Goal: Task Accomplishment & Management: Manage account settings

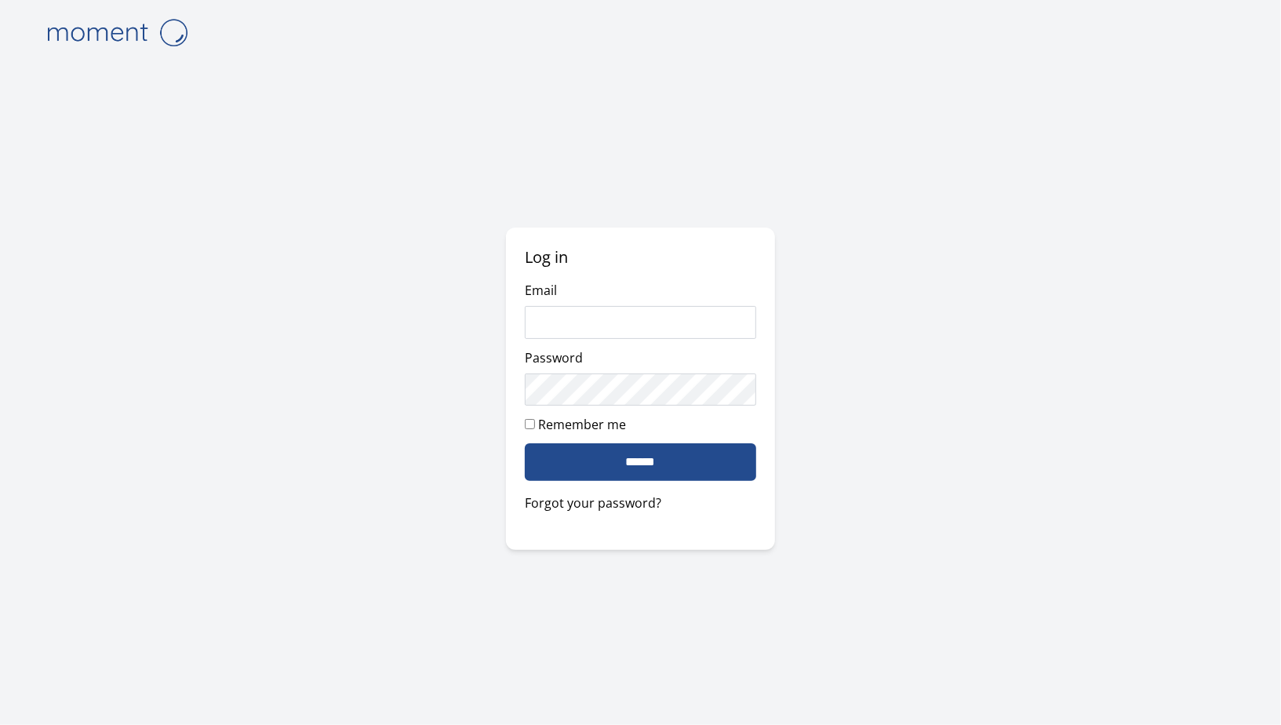
type input "**********"
click at [643, 468] on input "******" at bounding box center [640, 462] width 231 height 38
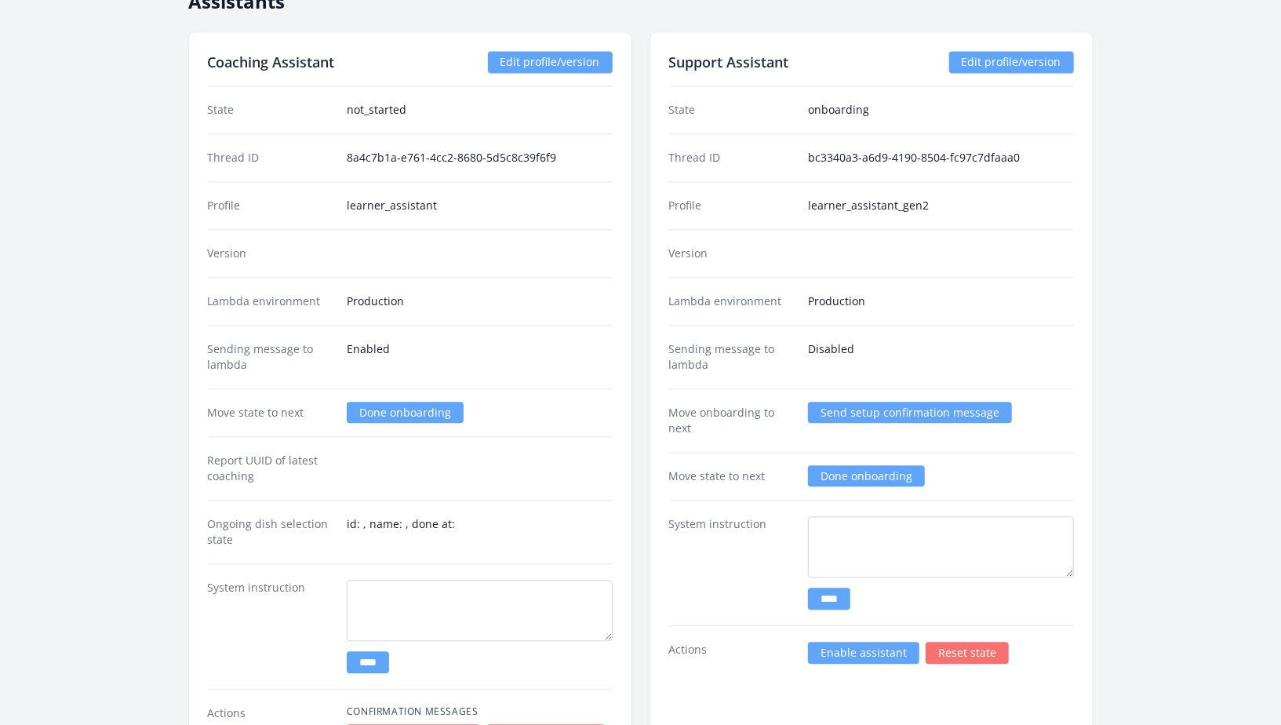
scroll to position [2115, 0]
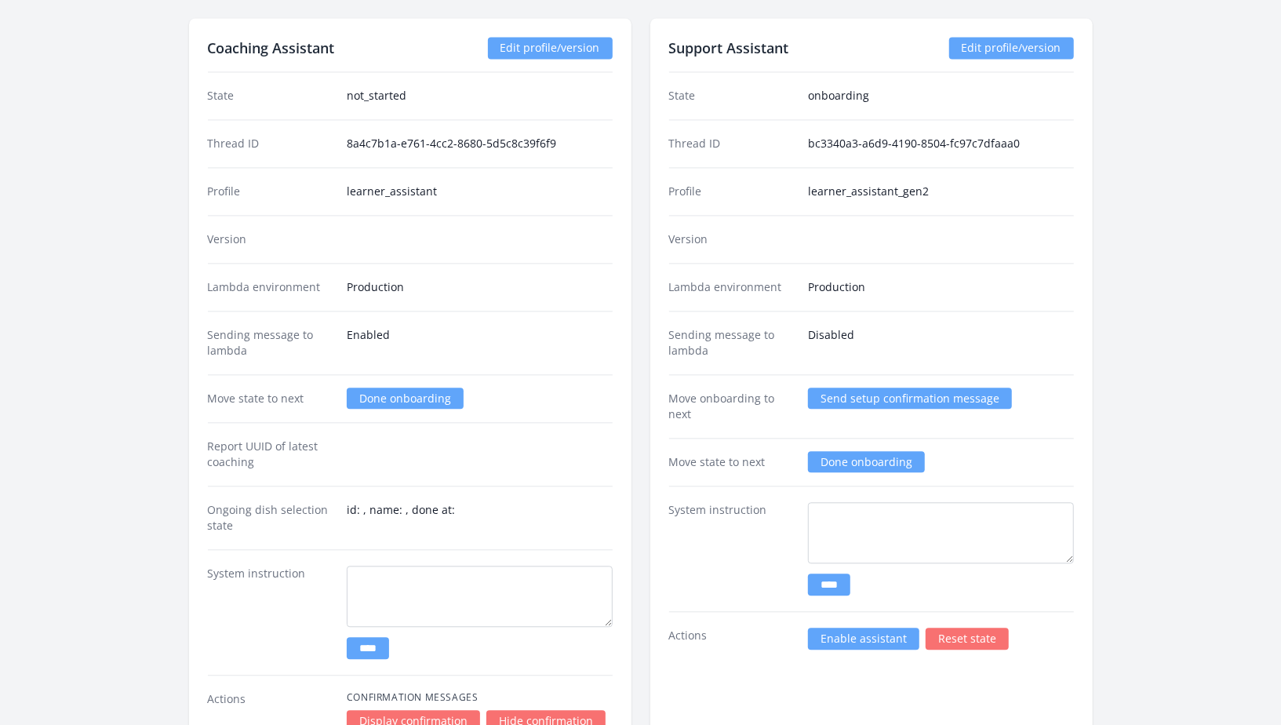
click at [900, 628] on link "Enable assistant" at bounding box center [863, 639] width 111 height 22
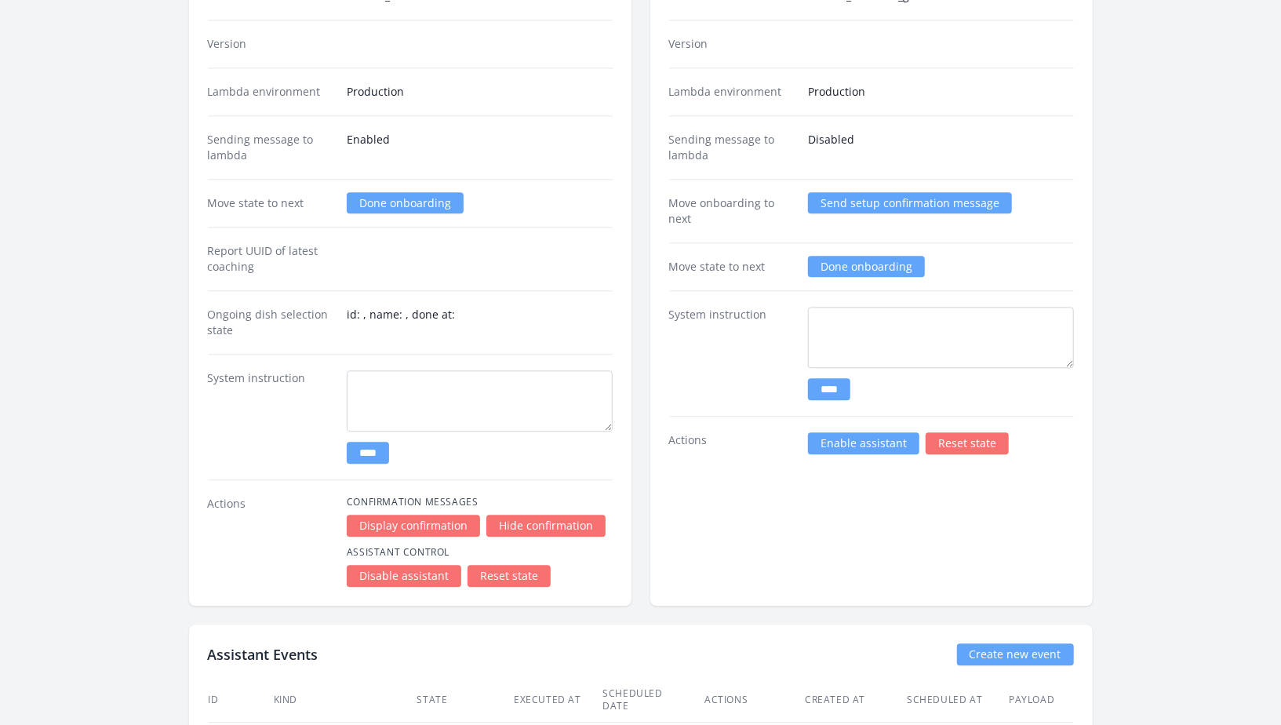
scroll to position [2384, 0]
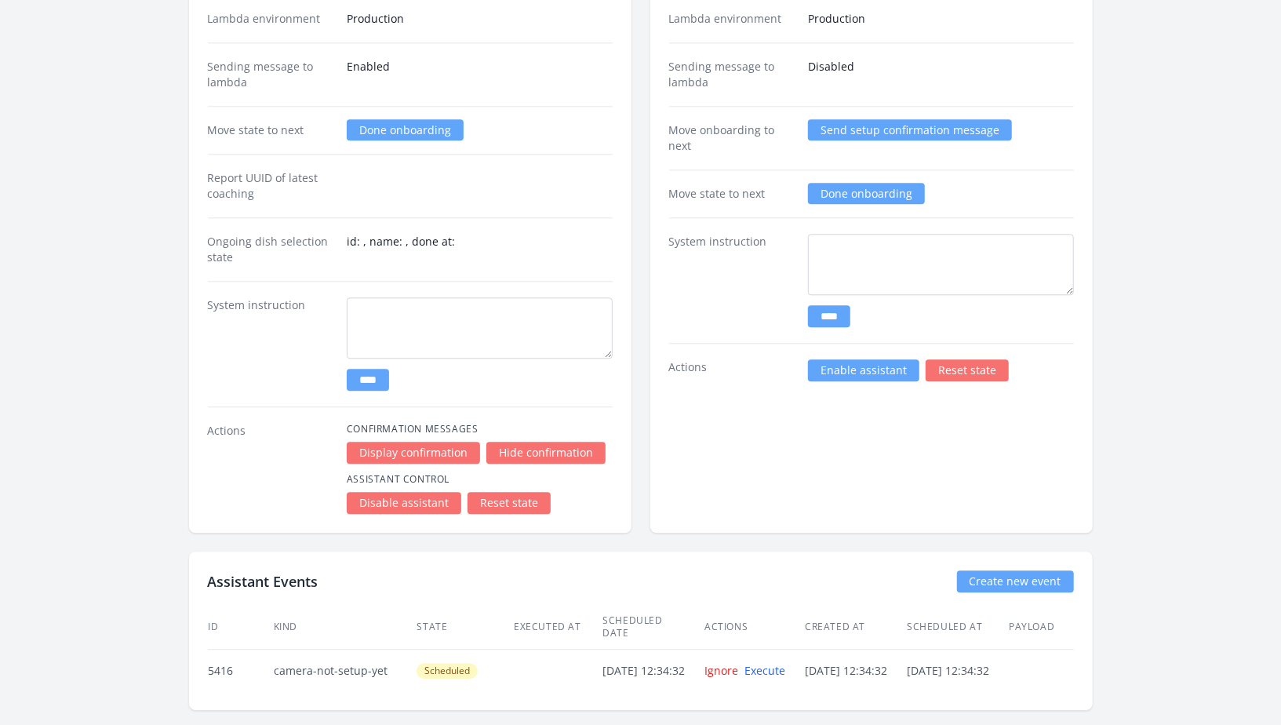
click at [848, 359] on link "Enable assistant" at bounding box center [863, 370] width 111 height 22
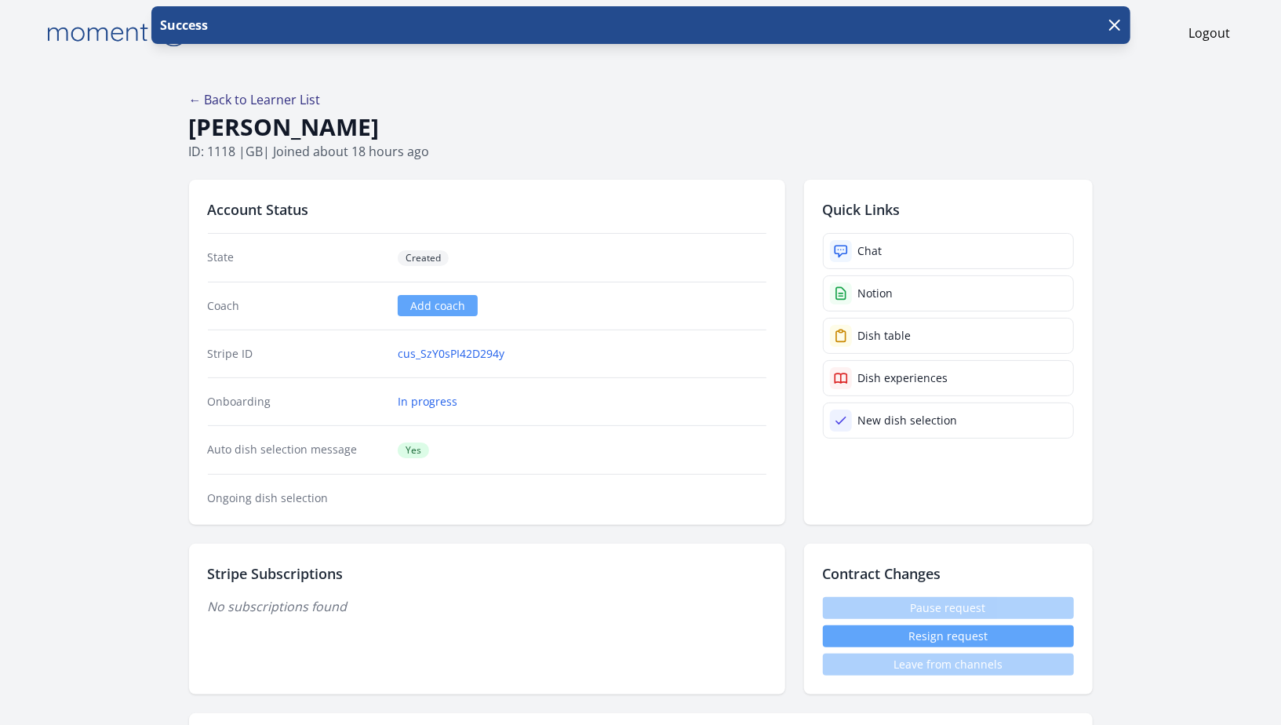
click at [257, 97] on link "← Back to Learner List" at bounding box center [255, 99] width 132 height 17
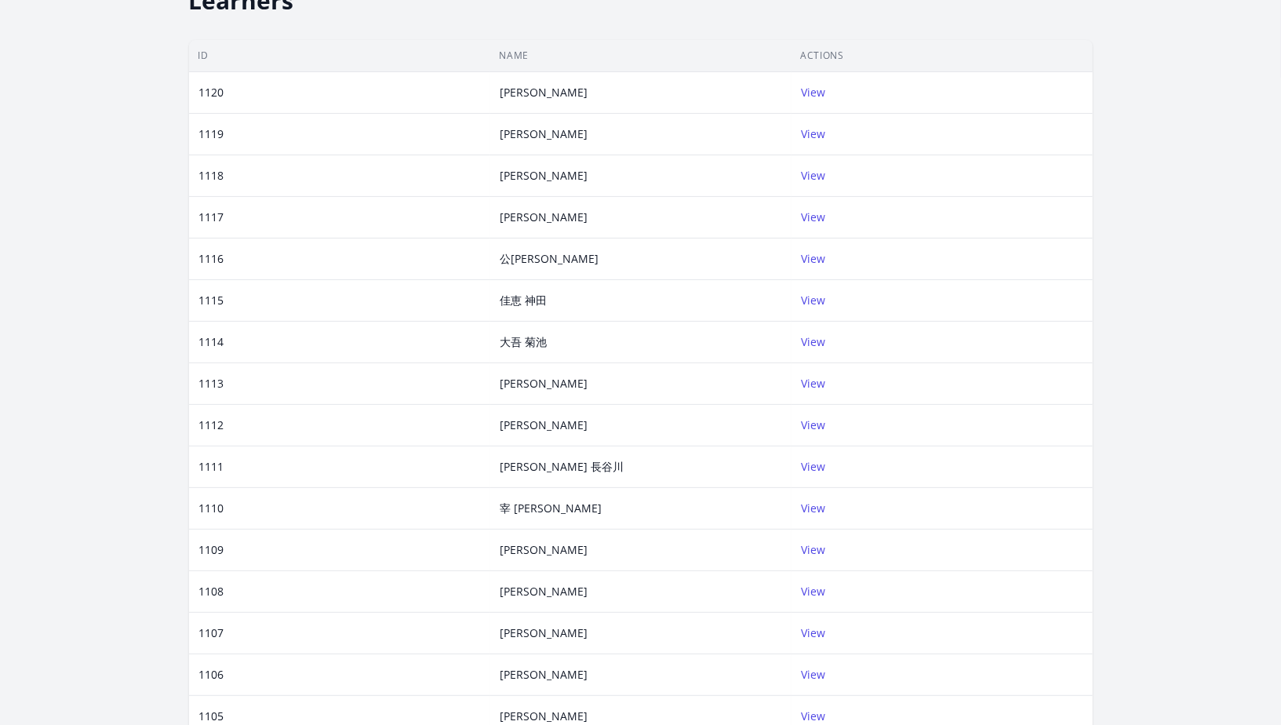
scroll to position [123, 0]
click at [559, 180] on div "Robert Gordon" at bounding box center [544, 175] width 107 height 16
copy div "Robert Gordon"
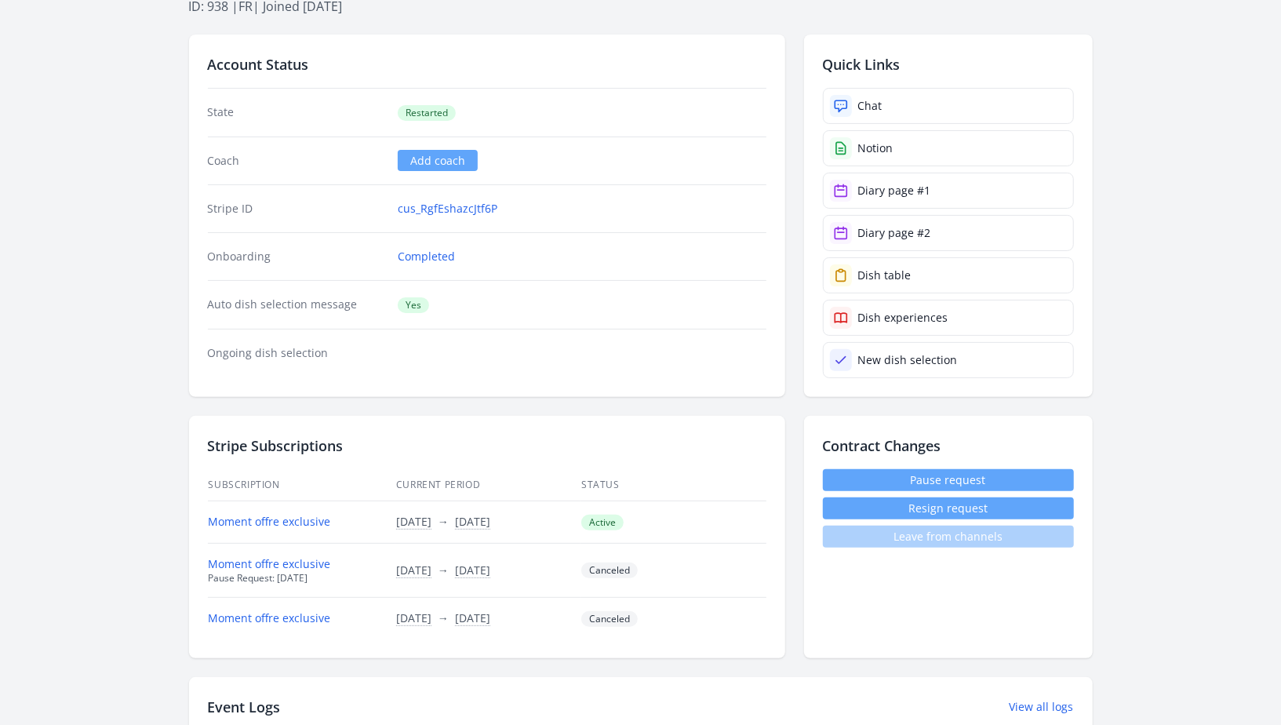
scroll to position [217, 0]
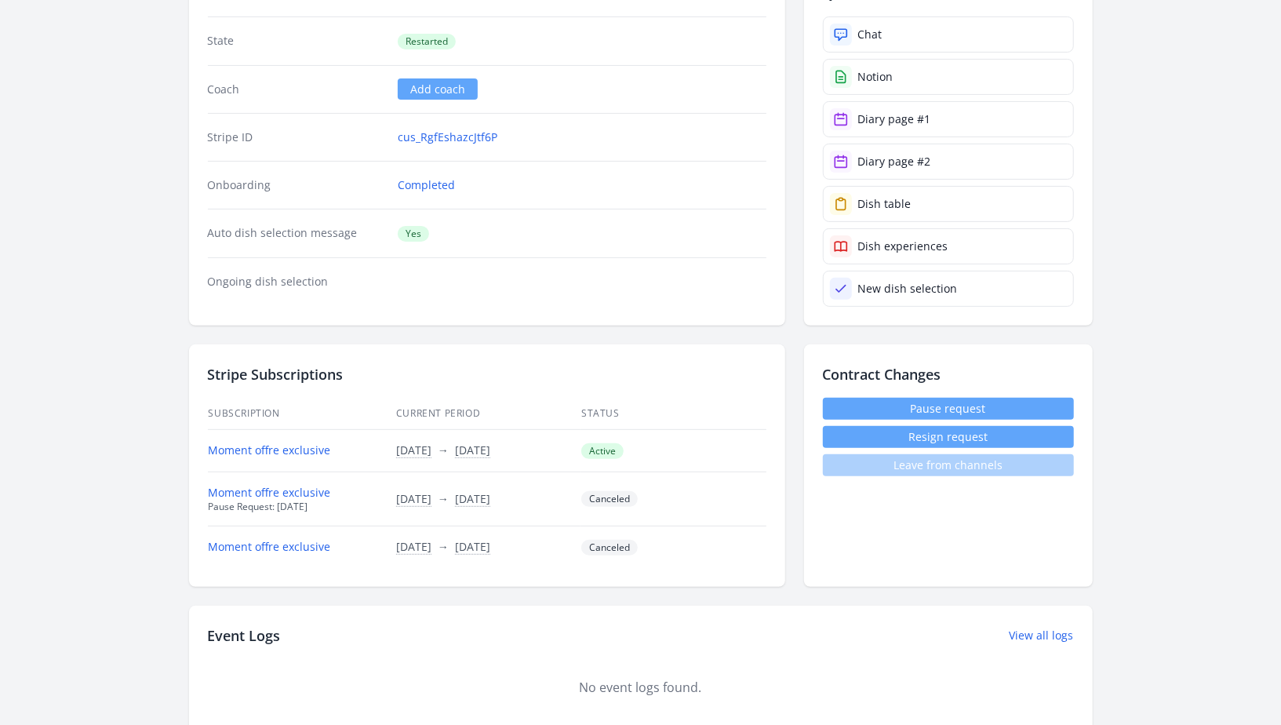
click at [724, 282] on dd at bounding box center [582, 282] width 368 height 16
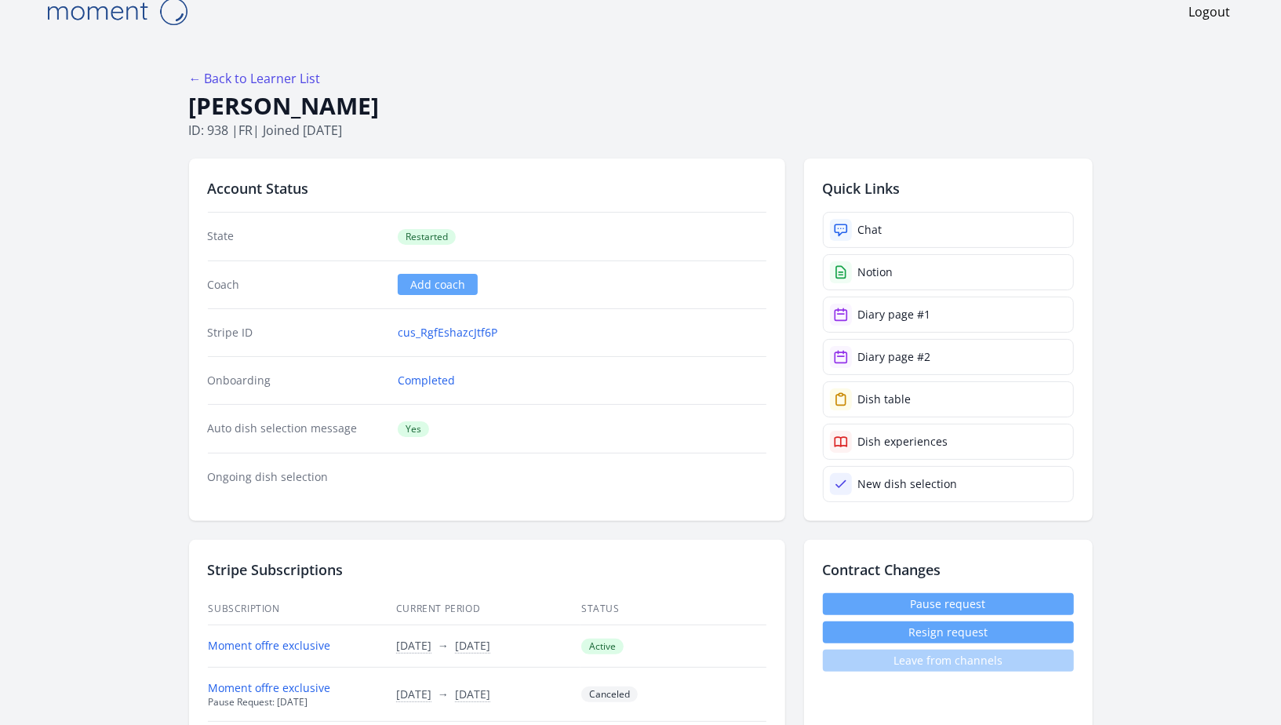
scroll to position [0, 0]
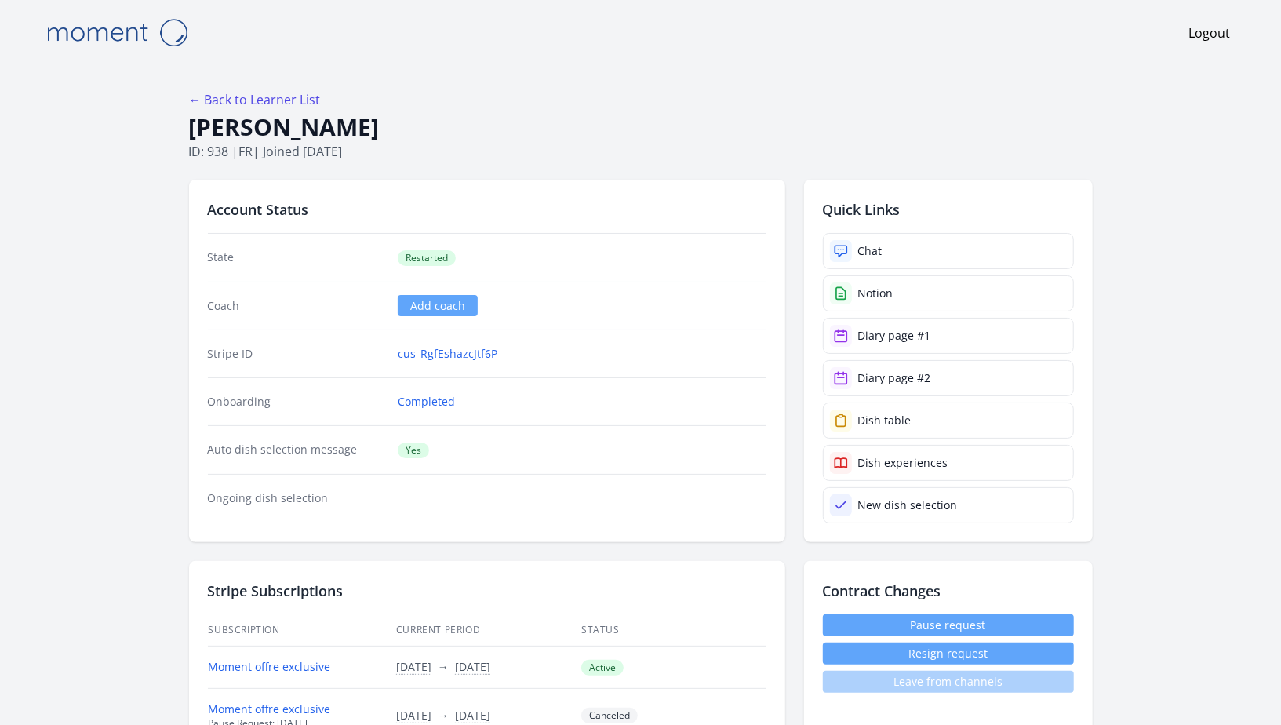
click at [424, 263] on span "Restarted" at bounding box center [427, 258] width 58 height 16
click at [580, 246] on div "State Restarted" at bounding box center [487, 258] width 559 height 48
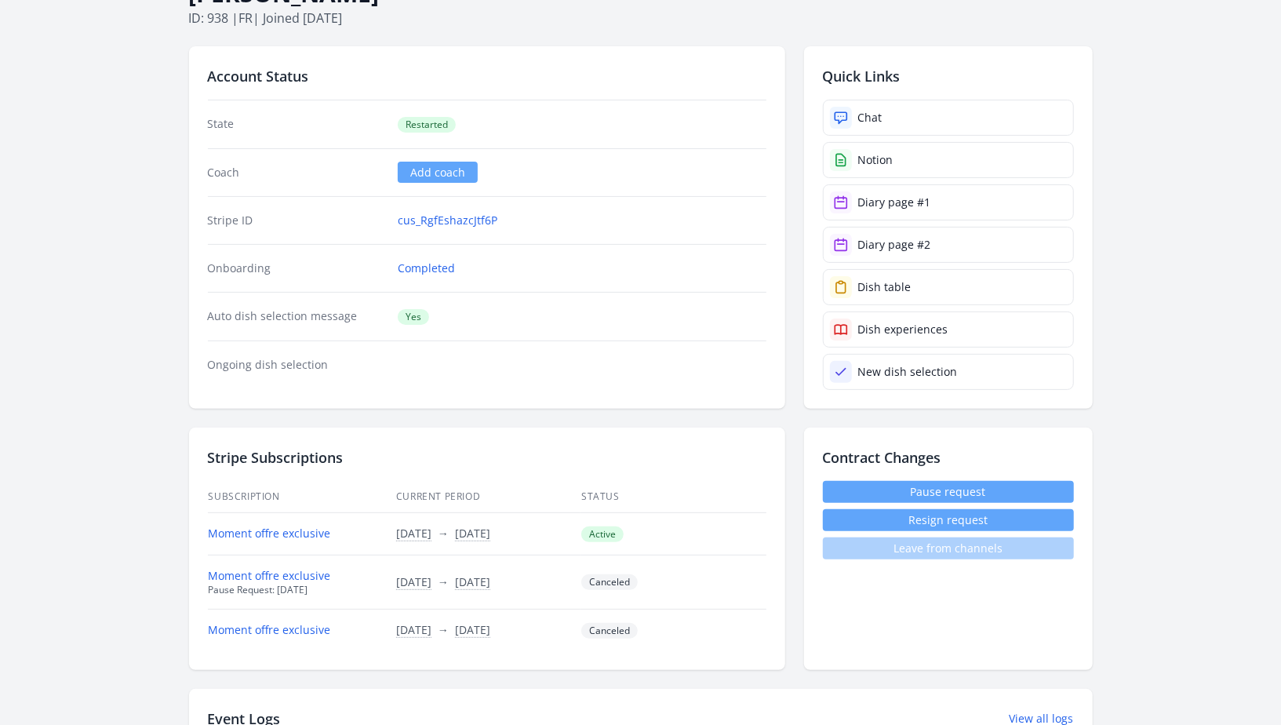
scroll to position [56, 0]
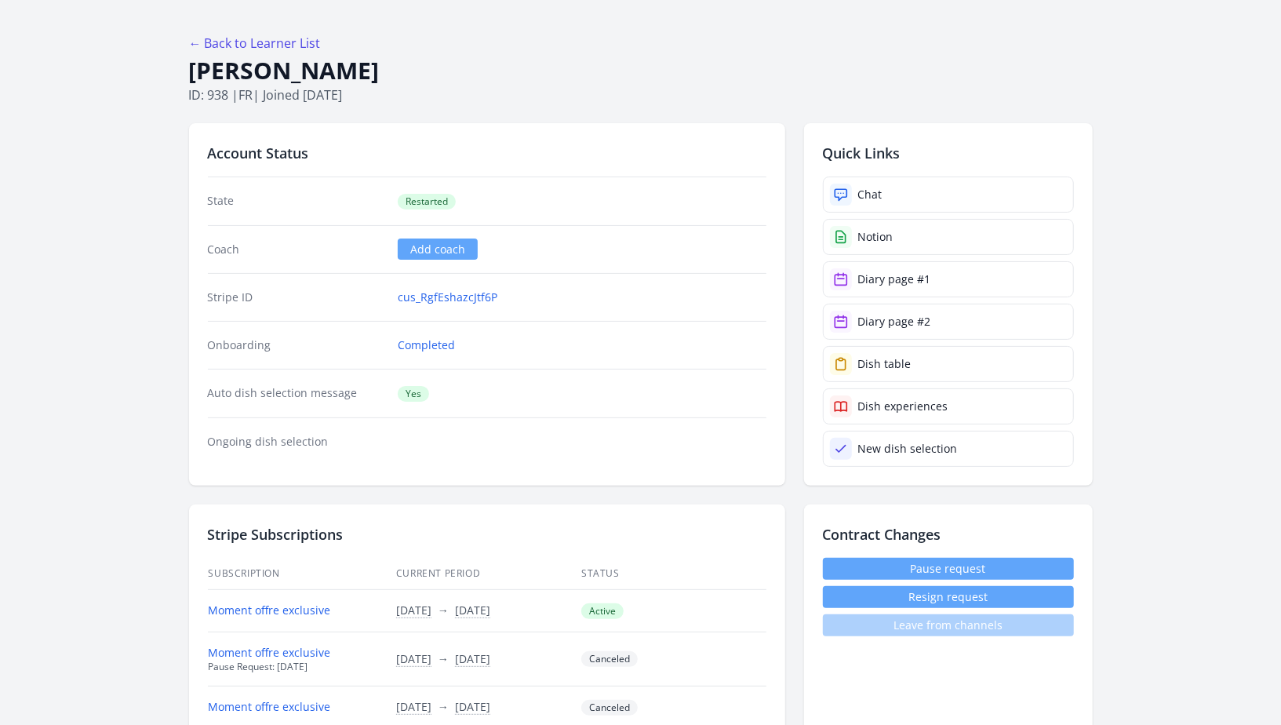
click at [912, 80] on h1 "Kaoutar Mighouar" at bounding box center [641, 71] width 904 height 30
